Goal: Task Accomplishment & Management: Complete application form

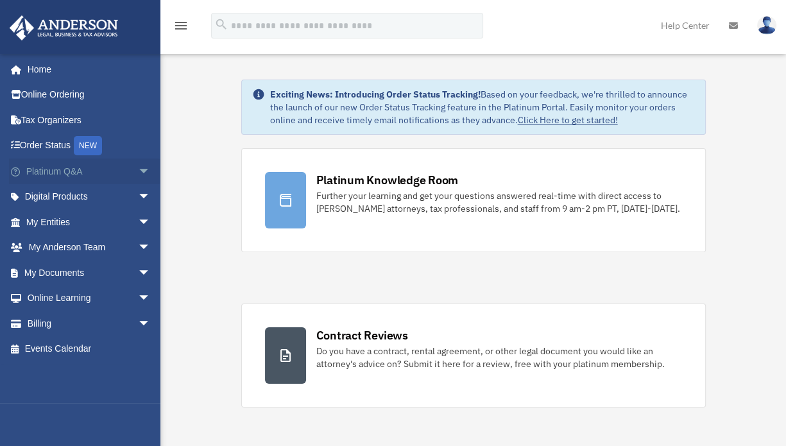
click at [138, 166] on span "arrow_drop_down" at bounding box center [151, 172] width 26 height 26
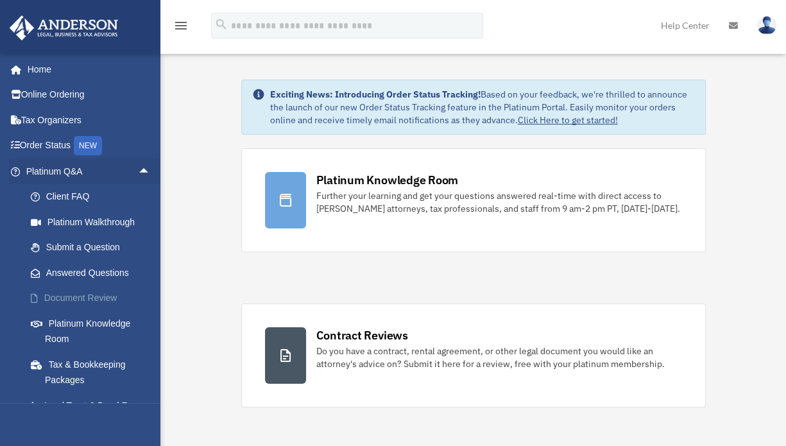
click at [87, 296] on link "Document Review" at bounding box center [94, 299] width 152 height 26
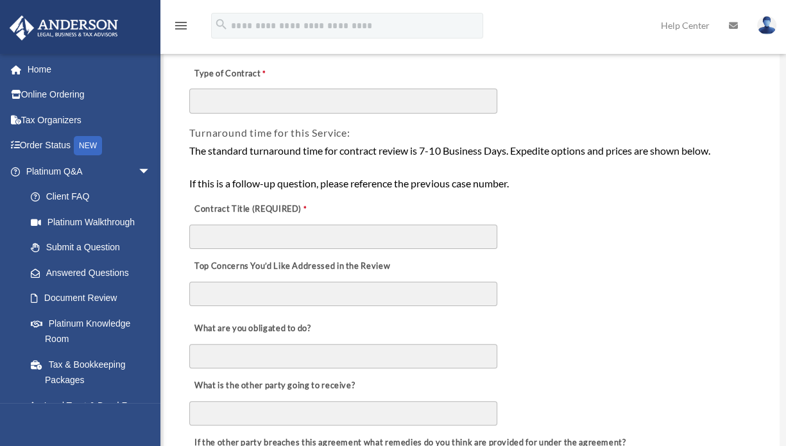
scroll to position [256, 0]
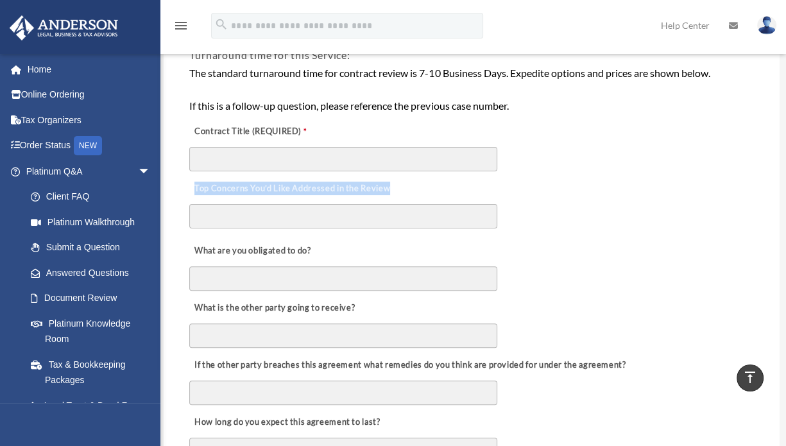
drag, startPoint x: 194, startPoint y: 184, endPoint x: 393, endPoint y: 186, distance: 199.0
click at [393, 186] on label "Top Concerns You’d Like Addressed in the Review" at bounding box center [291, 189] width 204 height 18
copy label "Top Concerns You’d Like Addressed in the Review"
